Goal: Entertainment & Leisure: Consume media (video, audio)

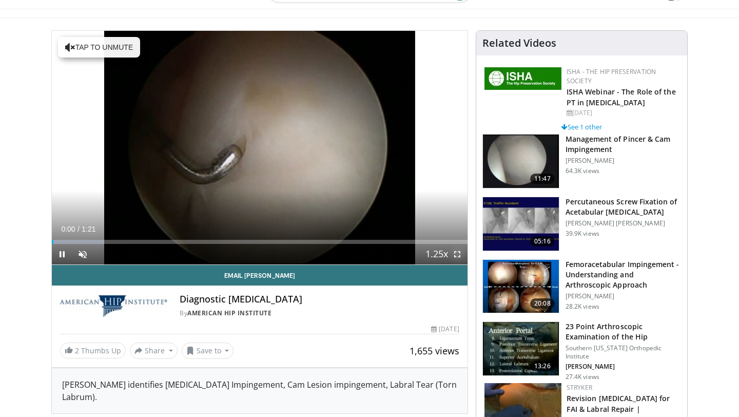
click at [456, 249] on span "Video Player" at bounding box center [457, 254] width 21 height 21
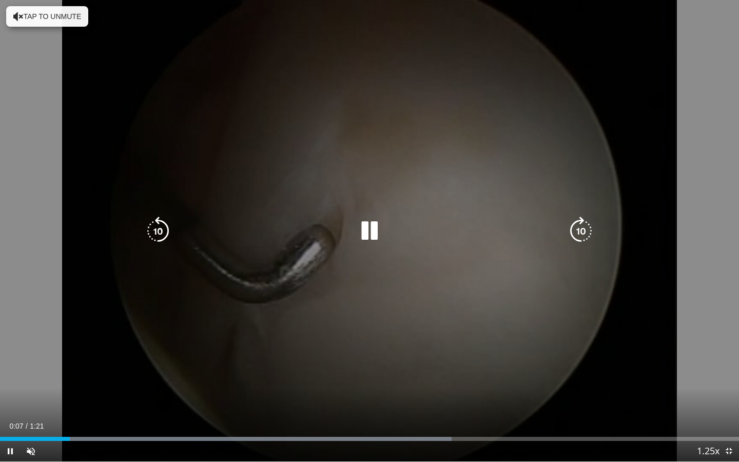
click at [367, 226] on icon "Video Player" at bounding box center [369, 231] width 29 height 29
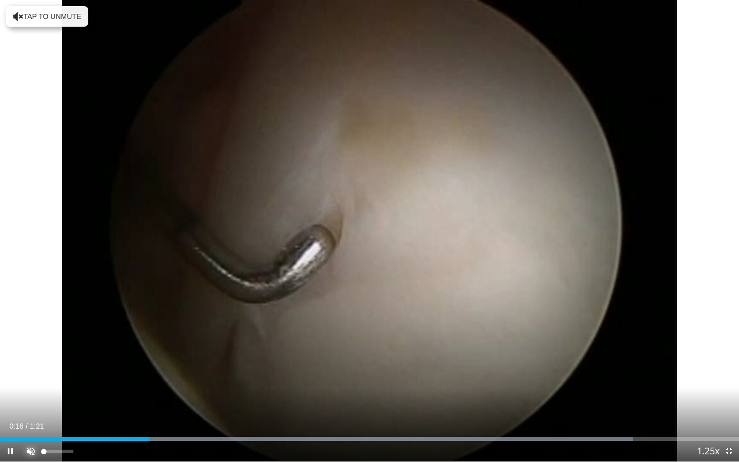
click at [26, 416] on span "Video Player" at bounding box center [31, 451] width 21 height 21
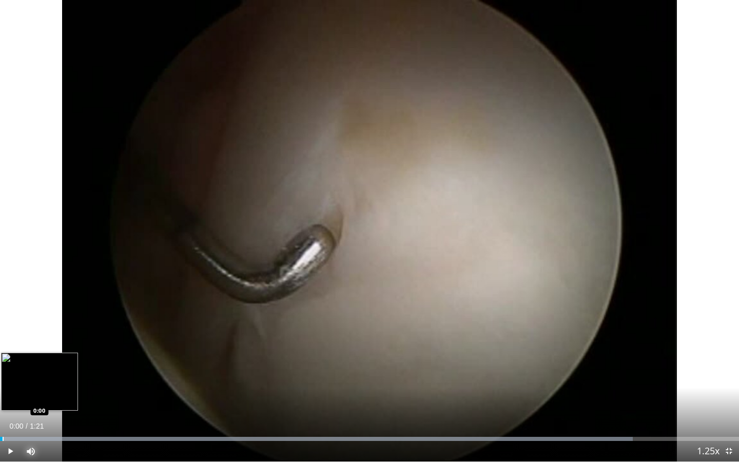
click at [2, 416] on div "Loaded : 85.60% 0:00 0:00" at bounding box center [369, 436] width 739 height 10
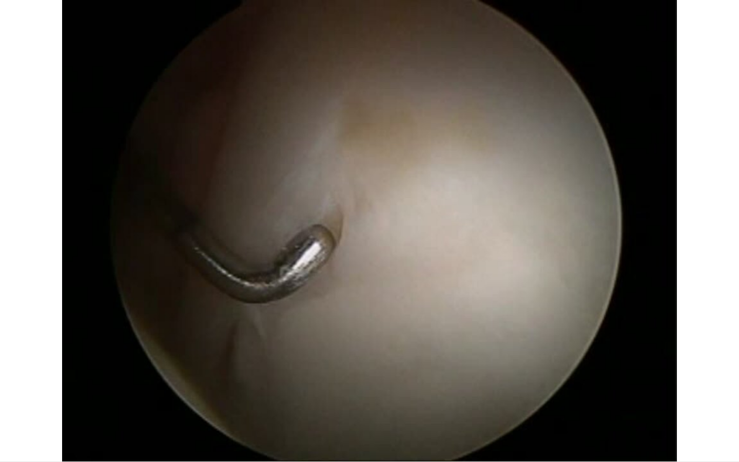
click at [21, 416] on button "Mute" at bounding box center [31, 451] width 21 height 21
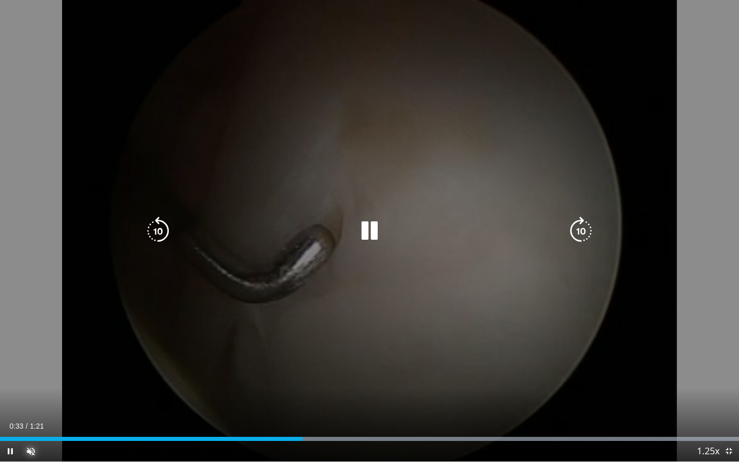
click at [21, 416] on button "Unmute" at bounding box center [31, 451] width 21 height 21
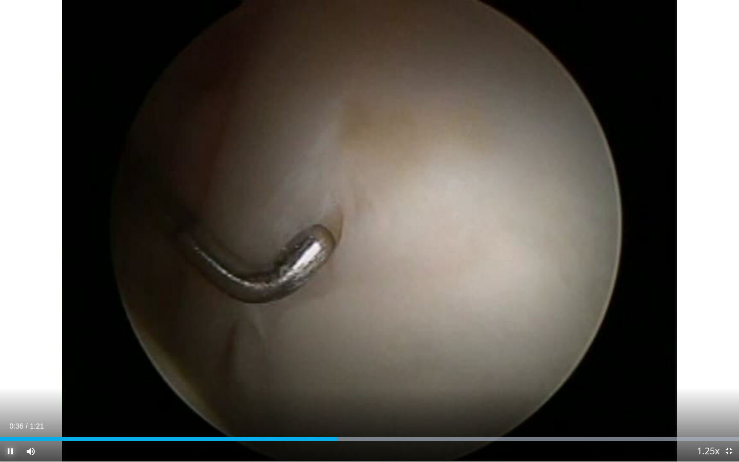
click at [7, 416] on span "Video Player" at bounding box center [10, 451] width 21 height 21
click at [0, 416] on button "Play" at bounding box center [10, 451] width 21 height 21
click at [156, 416] on div "Loaded : 100.00% 0:47 0:17" at bounding box center [369, 436] width 739 height 10
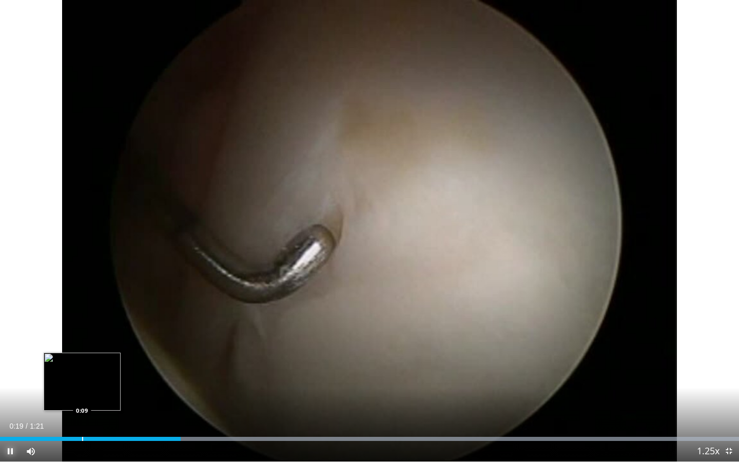
click at [82, 416] on div "Progress Bar" at bounding box center [82, 439] width 1 height 4
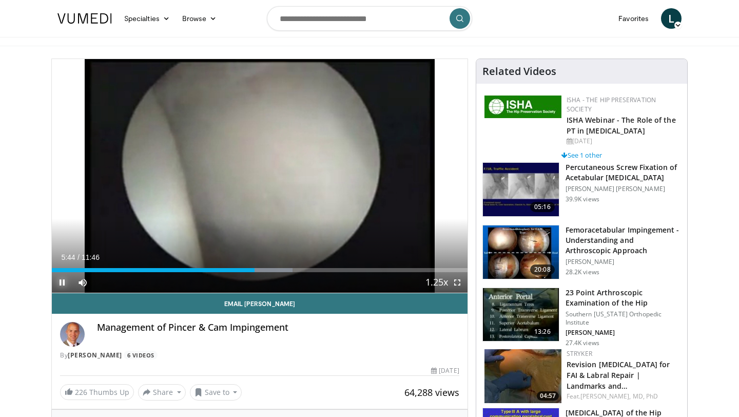
click at [60, 285] on span "Video Player" at bounding box center [62, 282] width 21 height 21
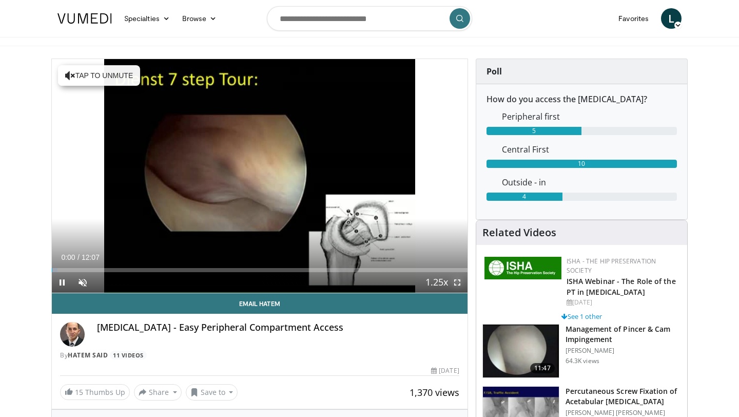
click at [459, 281] on span "Video Player" at bounding box center [457, 282] width 21 height 21
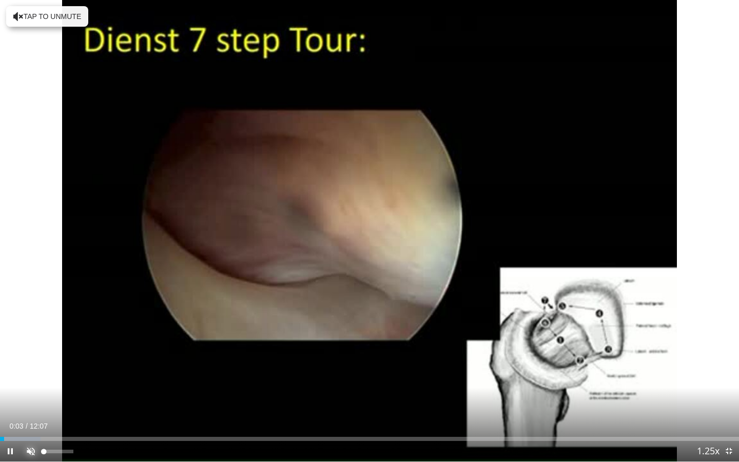
click at [36, 416] on span "Video Player" at bounding box center [31, 451] width 21 height 21
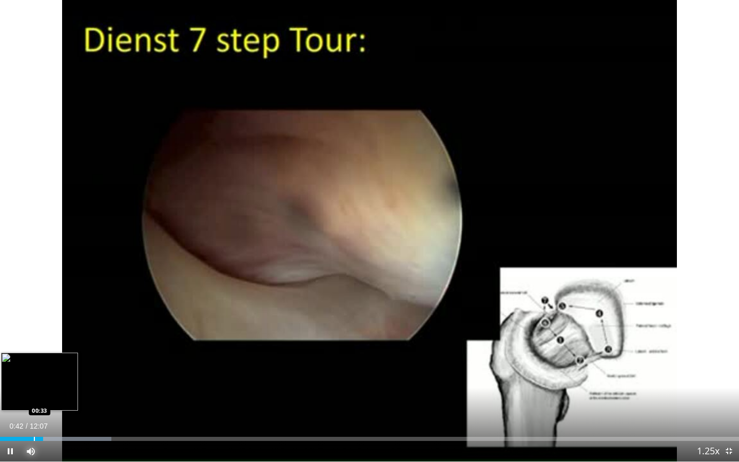
click at [34, 416] on div "Loaded : 15.09% 00:42 00:33" at bounding box center [369, 436] width 739 height 10
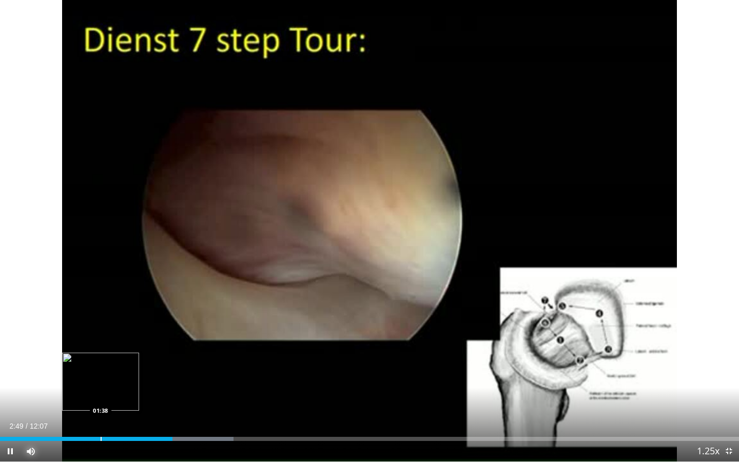
click at [101, 416] on div "Loaded : 31.57% 02:49 01:38" at bounding box center [369, 436] width 739 height 10
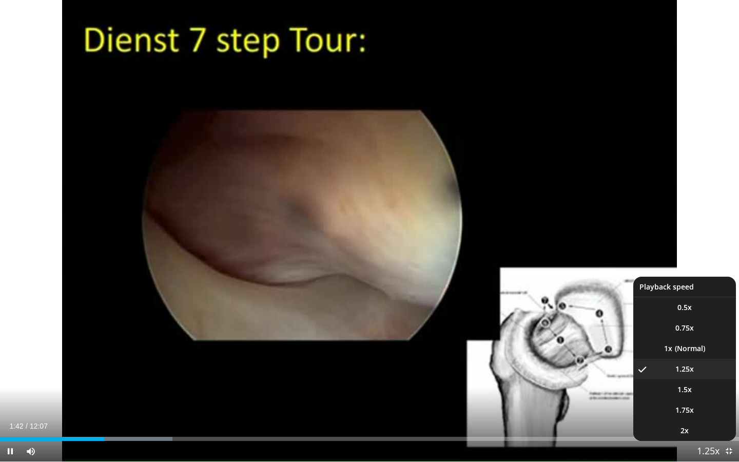
click at [712, 416] on span "Video Player" at bounding box center [708, 451] width 14 height 21
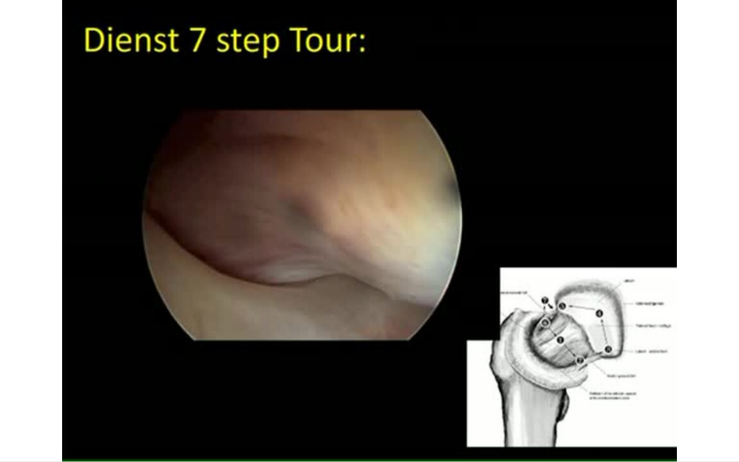
click at [712, 416] on div "10 seconds Tap to unmute" at bounding box center [369, 230] width 739 height 461
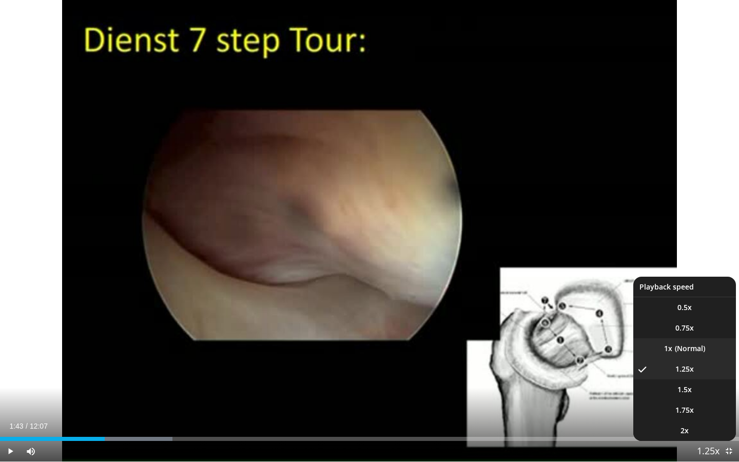
click at [699, 340] on li "1x" at bounding box center [684, 348] width 103 height 21
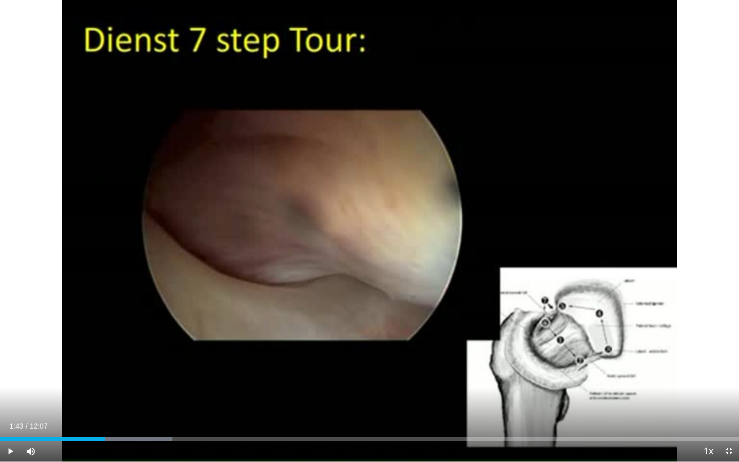
click at [146, 416] on div "Current Time 1:43 / Duration 12:07 Play Skip Backward Skip Forward Mute Loaded …" at bounding box center [369, 451] width 739 height 21
click at [5, 416] on span "Video Player" at bounding box center [10, 451] width 21 height 21
click at [9, 416] on span "Video Player" at bounding box center [10, 451] width 21 height 21
click at [0, 416] on button "Play" at bounding box center [10, 451] width 21 height 21
click at [8, 416] on span "Video Player" at bounding box center [10, 451] width 21 height 21
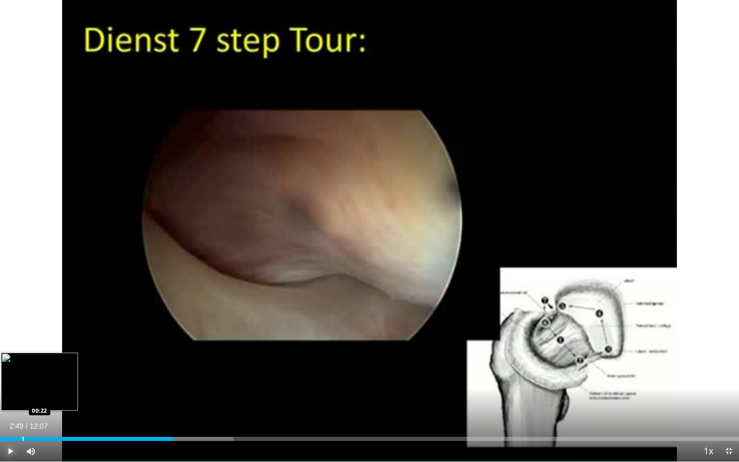
click at [24, 416] on div "Progress Bar" at bounding box center [23, 439] width 1 height 4
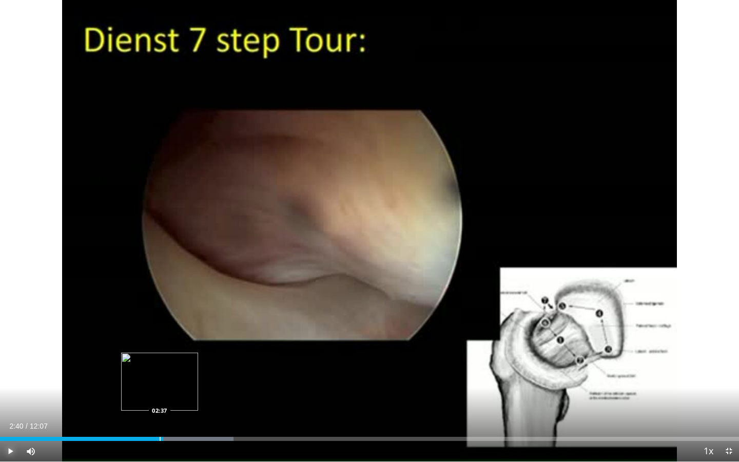
click at [160, 416] on div "Progress Bar" at bounding box center [160, 439] width 1 height 4
click at [0, 416] on button "Play" at bounding box center [10, 451] width 21 height 21
click at [9, 416] on span "Video Player" at bounding box center [10, 451] width 21 height 21
click at [0, 416] on button "Play" at bounding box center [10, 451] width 21 height 21
click at [9, 416] on span "Video Player" at bounding box center [10, 451] width 21 height 21
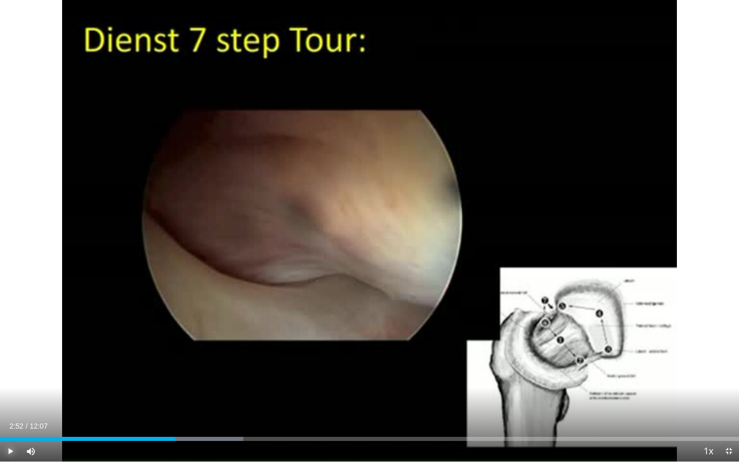
click at [0, 416] on button "Play" at bounding box center [10, 451] width 21 height 21
click at [9, 416] on span "Video Player" at bounding box center [10, 451] width 21 height 21
click at [0, 416] on button "Play" at bounding box center [10, 451] width 21 height 21
click at [0, 416] on button "Pause" at bounding box center [10, 451] width 21 height 21
click at [0, 416] on button "Play" at bounding box center [10, 451] width 21 height 21
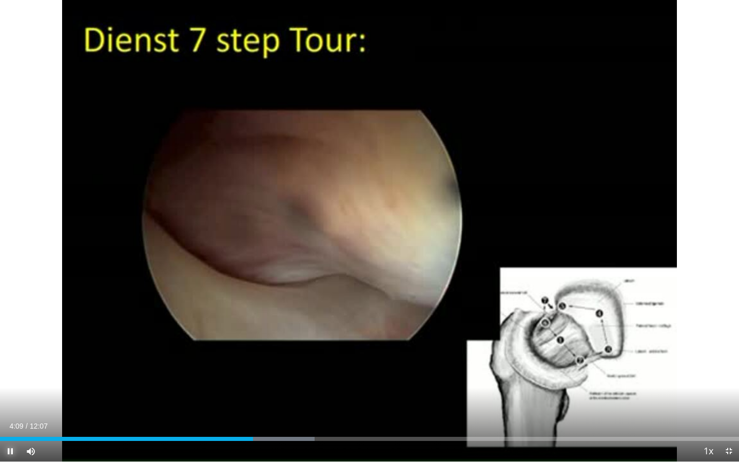
click at [9, 416] on span "Video Player" at bounding box center [10, 451] width 21 height 21
click at [0, 416] on button "Play" at bounding box center [10, 451] width 21 height 21
click at [282, 416] on div "Progress Bar" at bounding box center [282, 439] width 1 height 4
click at [284, 416] on div "Progress Bar" at bounding box center [284, 439] width 1 height 4
click at [235, 416] on div "Progress Bar" at bounding box center [235, 439] width 1 height 4
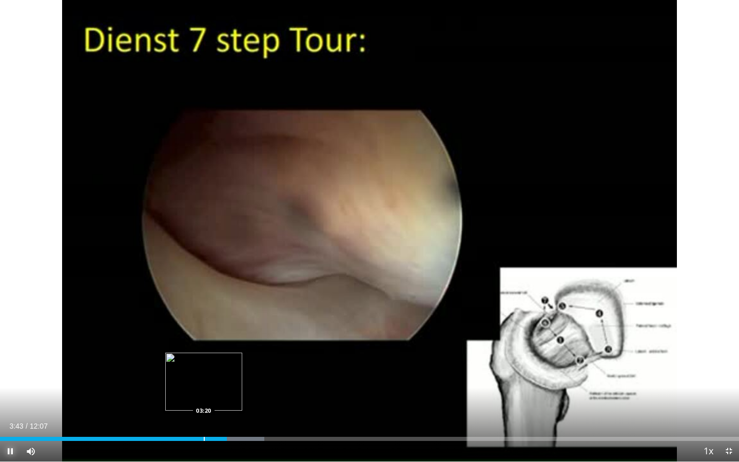
click at [204, 416] on div "Progress Bar" at bounding box center [204, 439] width 1 height 4
click at [222, 416] on div "Progress Bar" at bounding box center [222, 439] width 1 height 4
click at [224, 416] on div "Progress Bar" at bounding box center [223, 439] width 1 height 4
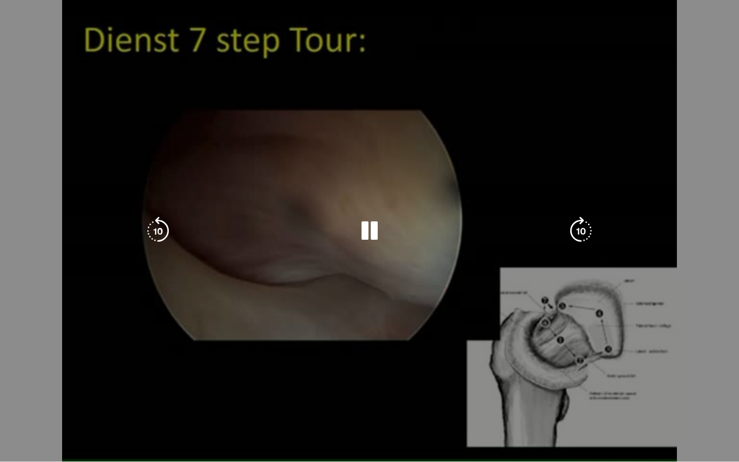
click at [254, 416] on video-js "**********" at bounding box center [369, 231] width 739 height 462
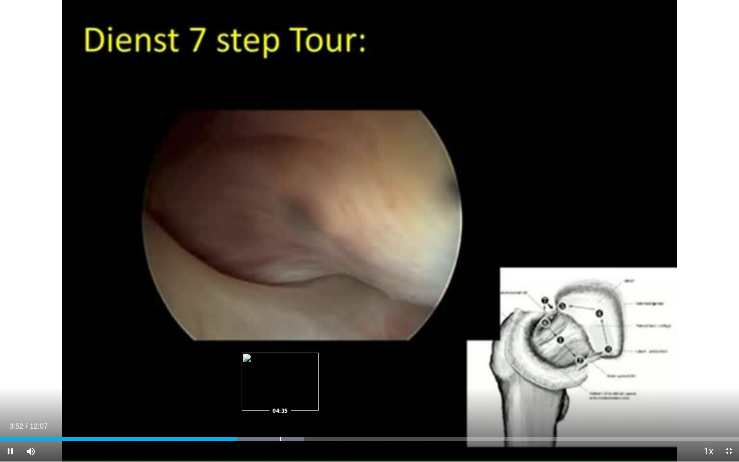
click at [280, 416] on div "Progress Bar" at bounding box center [280, 439] width 1 height 4
click at [299, 416] on div "Progress Bar" at bounding box center [299, 439] width 1 height 4
click at [320, 416] on div "Progress Bar" at bounding box center [320, 439] width 1 height 4
click at [338, 416] on div "Loaded : 52.17% 05:16 05:32" at bounding box center [369, 436] width 739 height 10
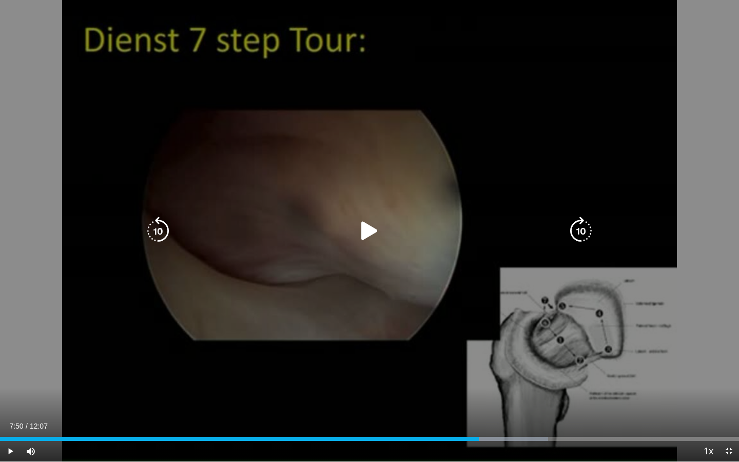
click at [374, 229] on icon "Video Player" at bounding box center [369, 231] width 29 height 29
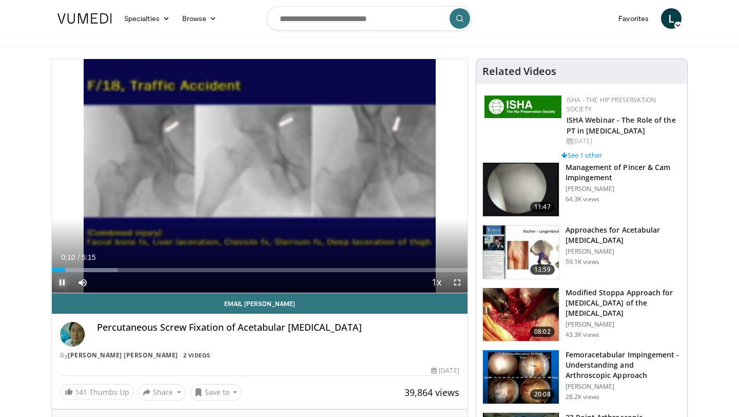
click at [62, 283] on span "Video Player" at bounding box center [62, 282] width 21 height 21
